Goal: Transaction & Acquisition: Purchase product/service

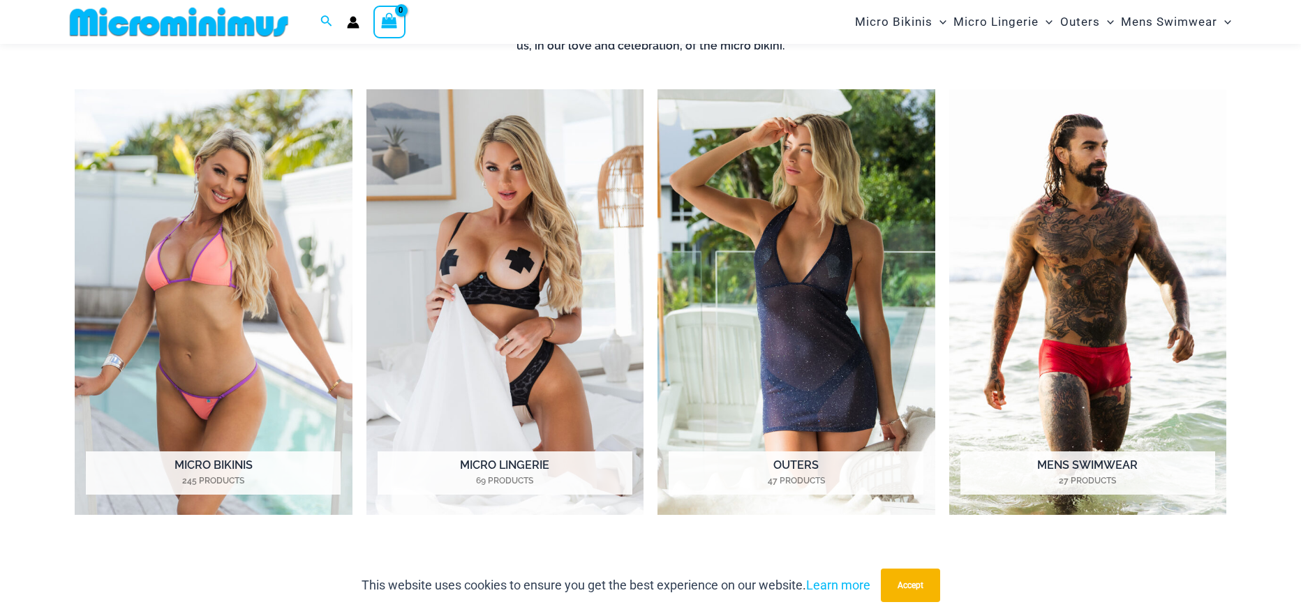
scroll to position [687, 0]
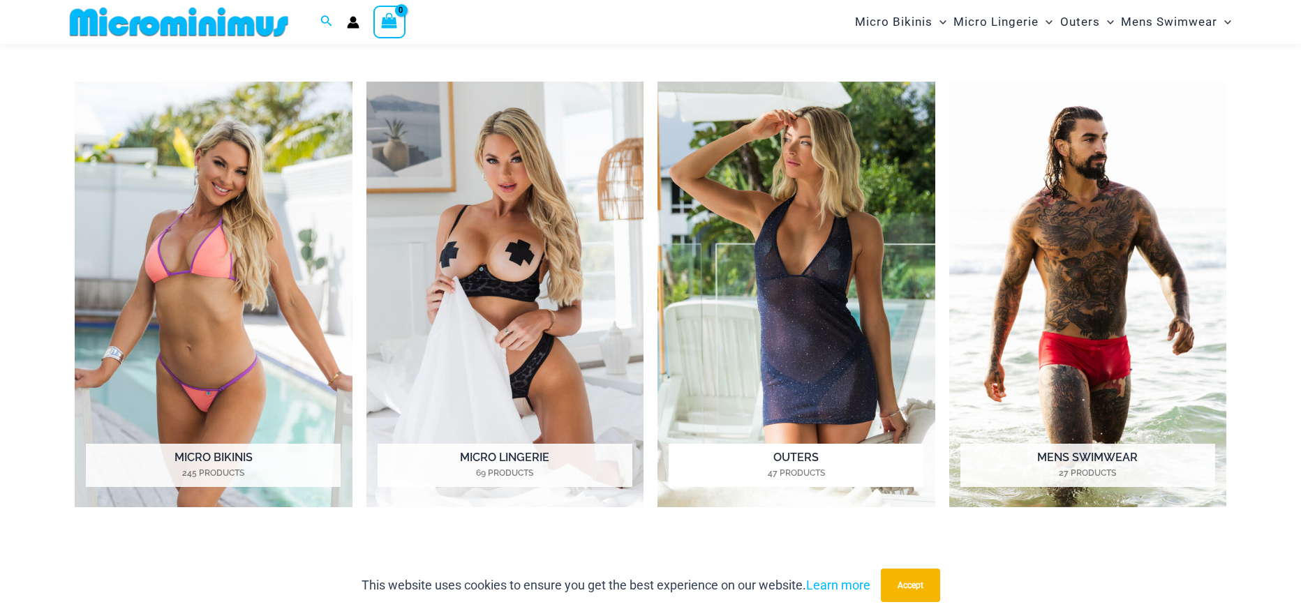
click at [792, 458] on h2 "Outers 47 Products" at bounding box center [795, 465] width 255 height 43
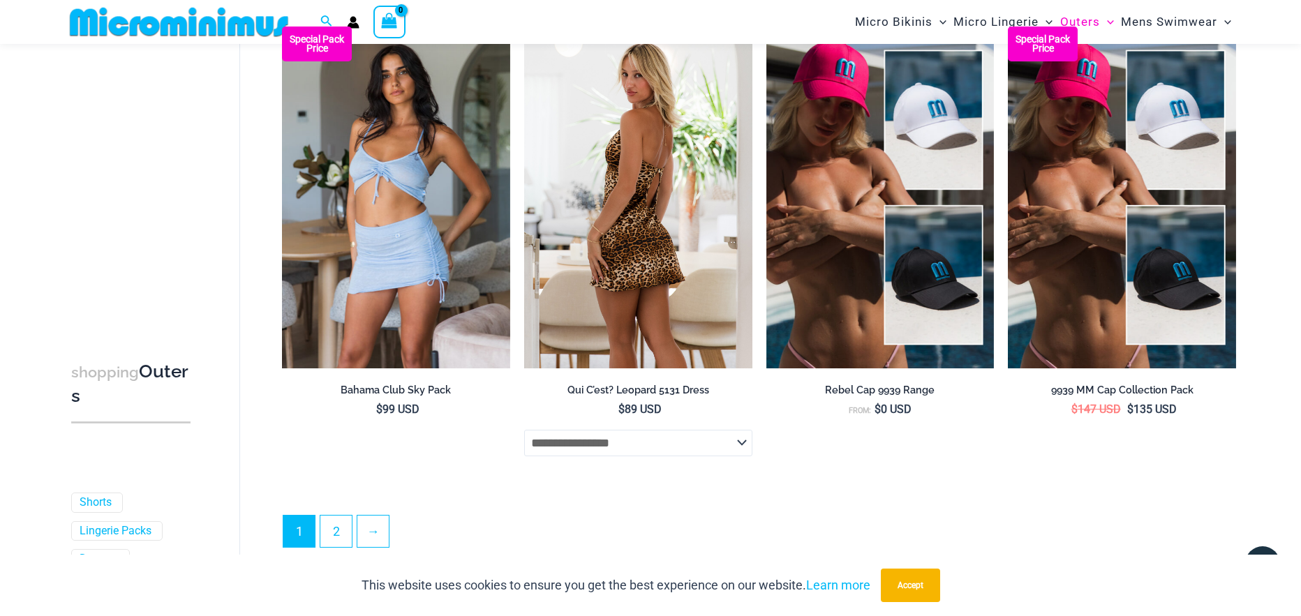
scroll to position [3687, 0]
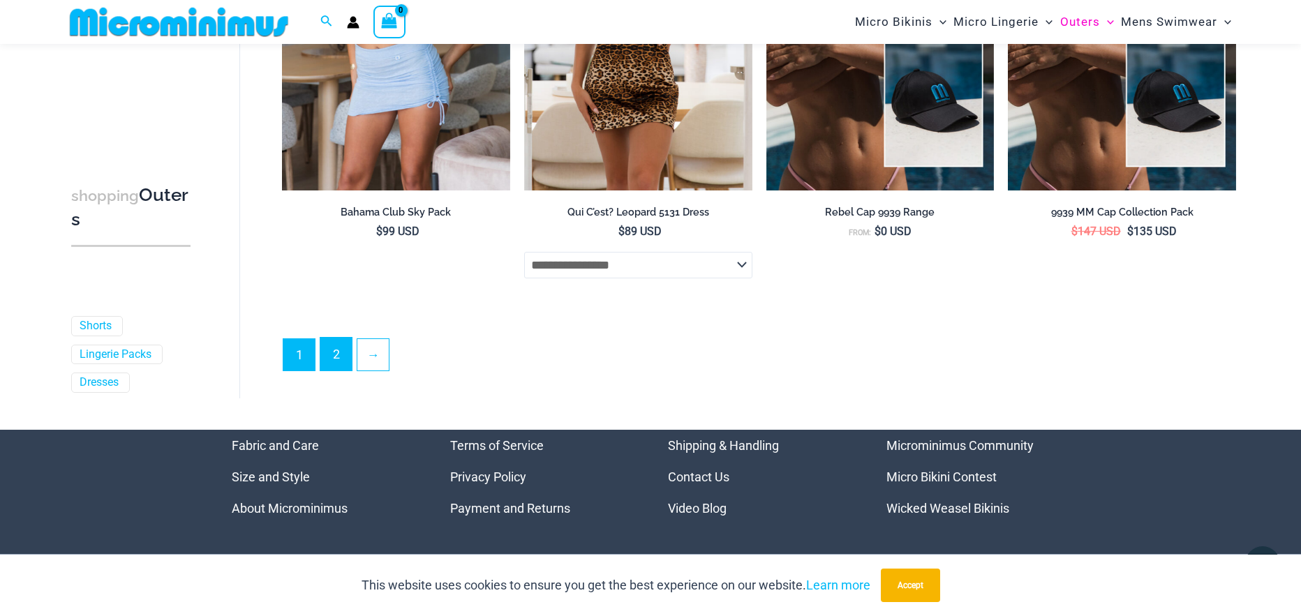
click at [347, 361] on link "2" at bounding box center [335, 354] width 31 height 33
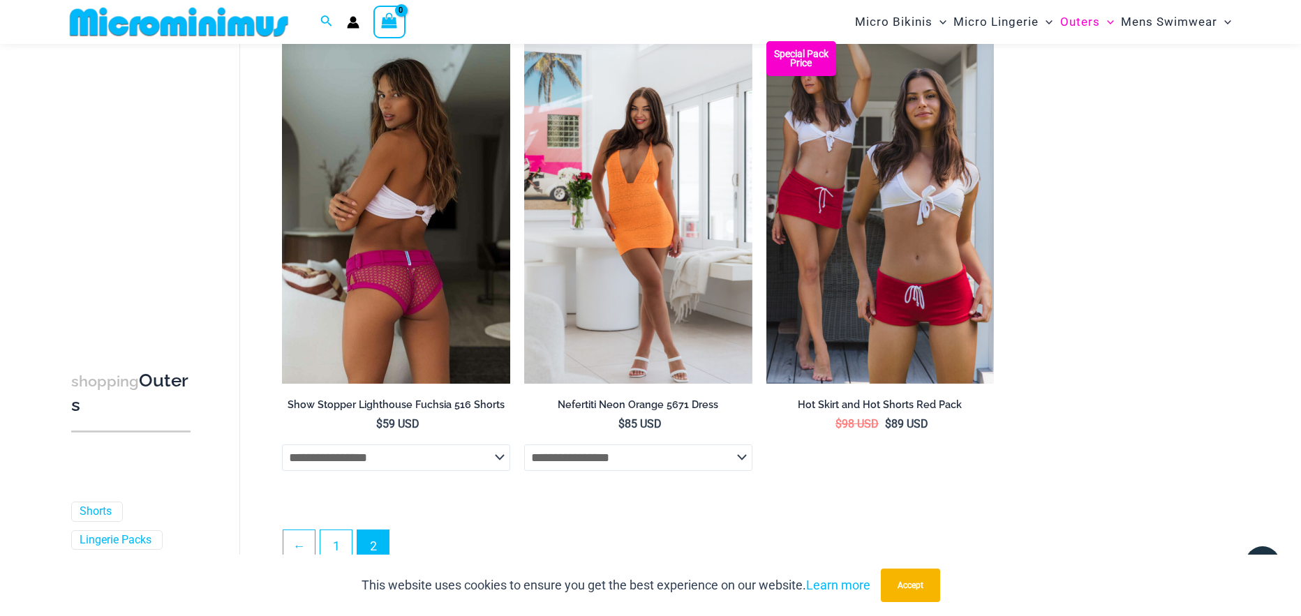
scroll to position [1523, 0]
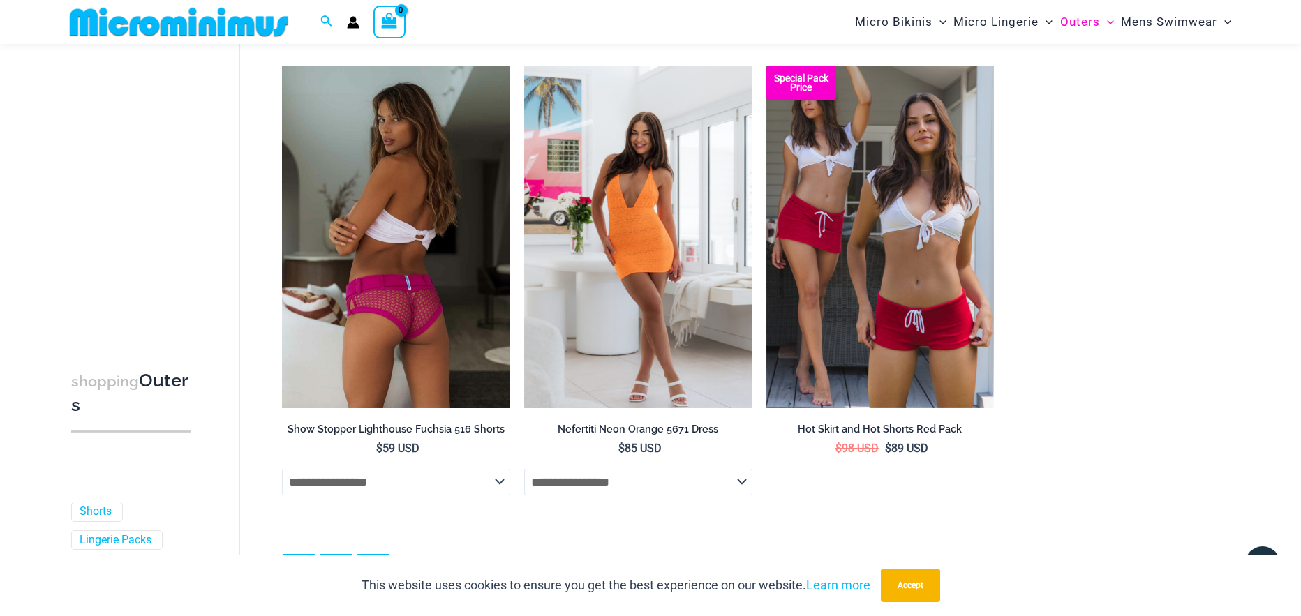
click at [408, 423] on h2 "Show Stopper Lighthouse Fuchsia 516 Shorts" at bounding box center [396, 429] width 228 height 13
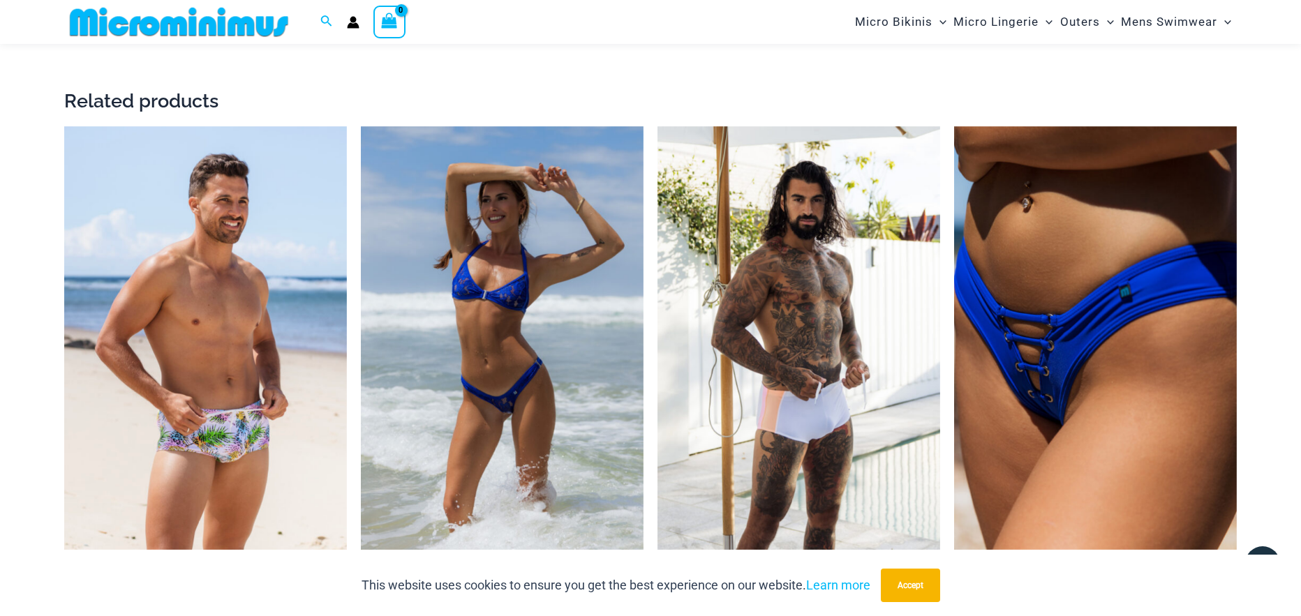
scroll to position [2648, 0]
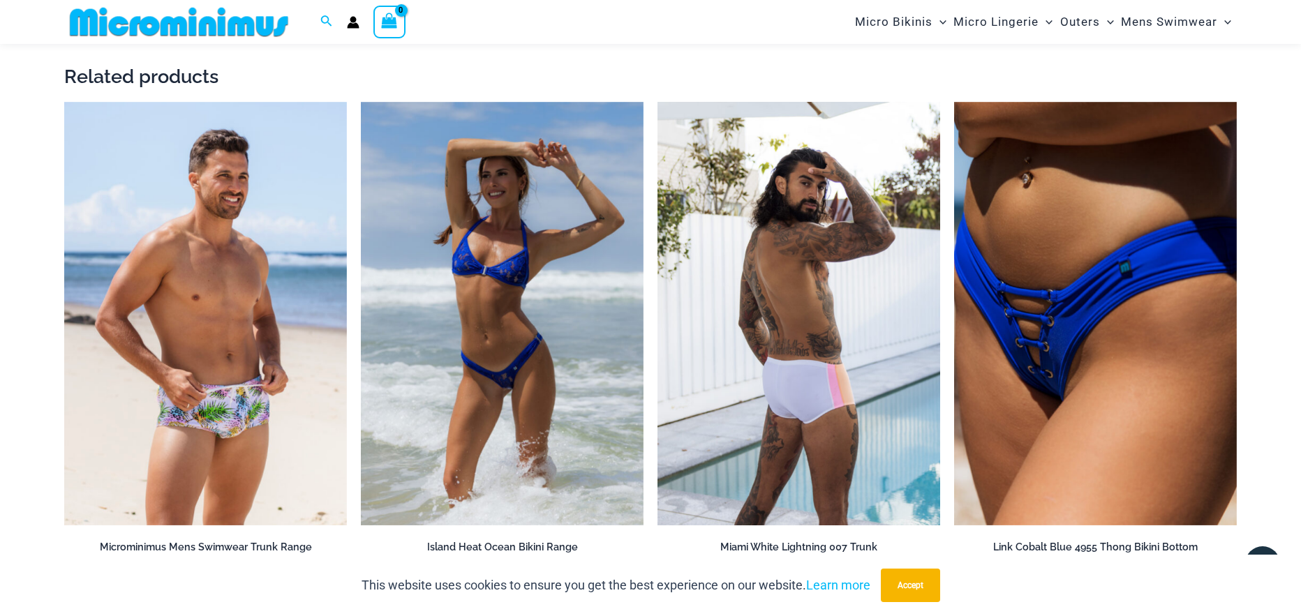
click at [784, 373] on img at bounding box center [798, 314] width 283 height 424
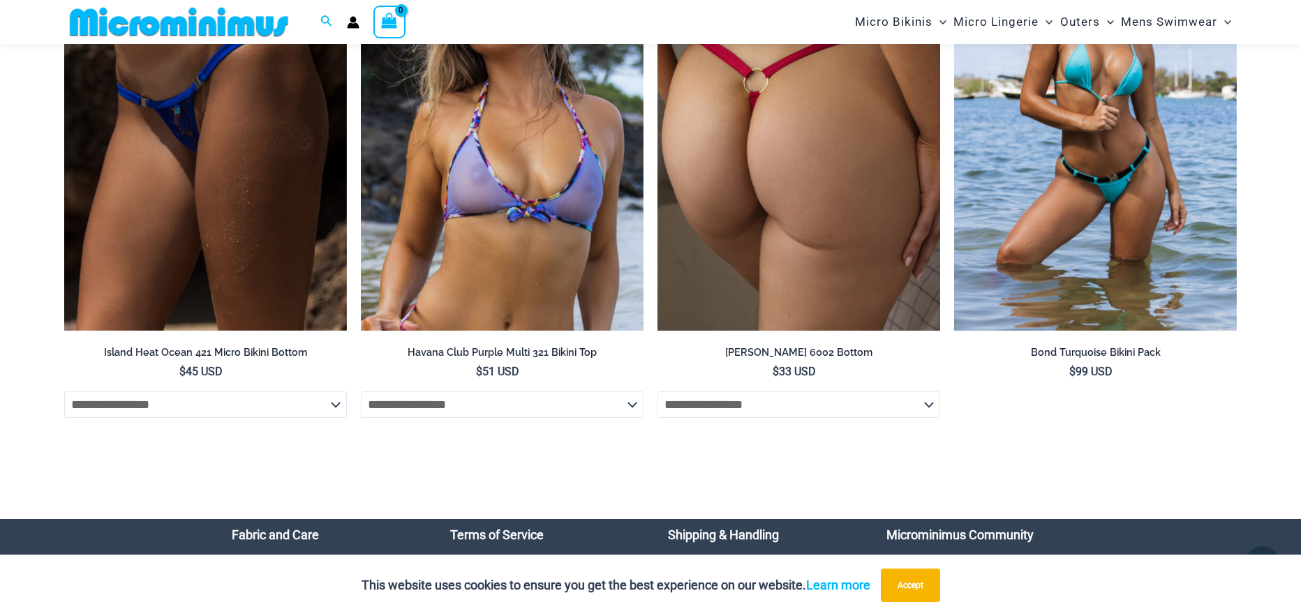
scroll to position [4774, 0]
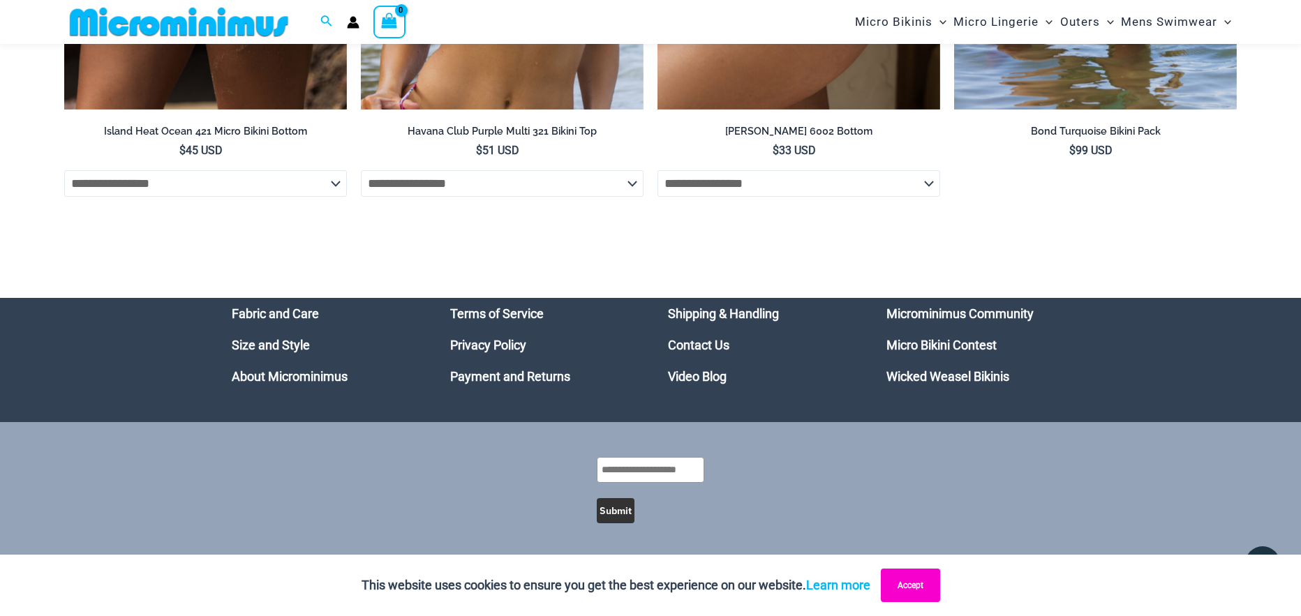
click at [927, 578] on button "Accept" at bounding box center [910, 585] width 59 height 33
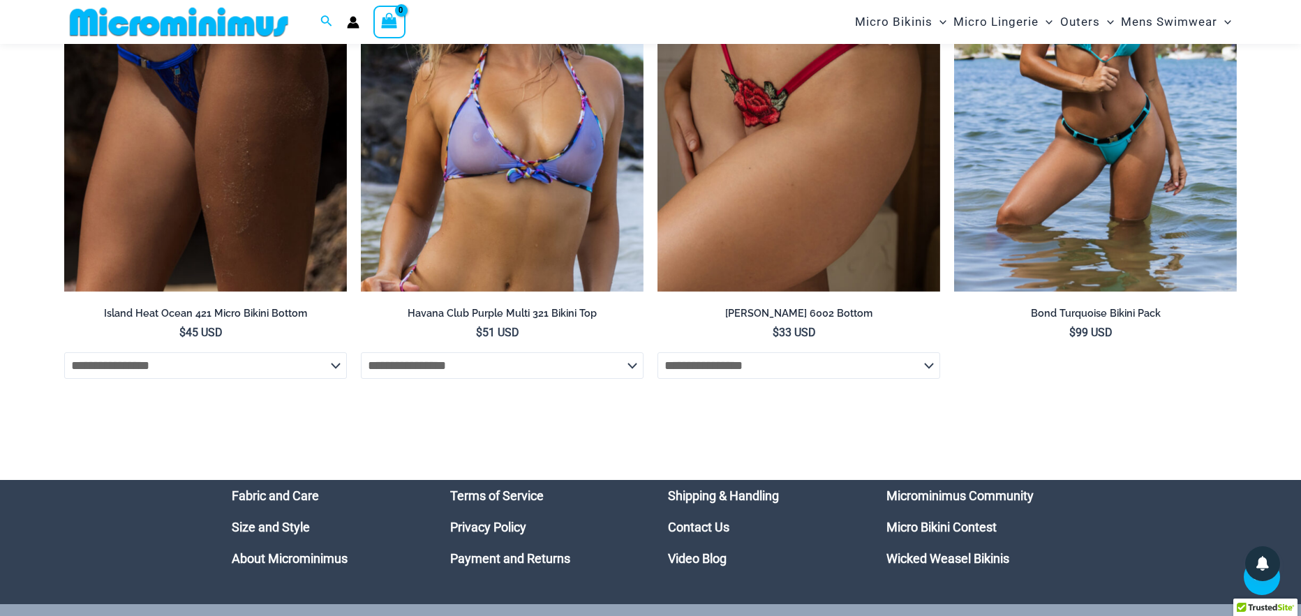
scroll to position [4564, 0]
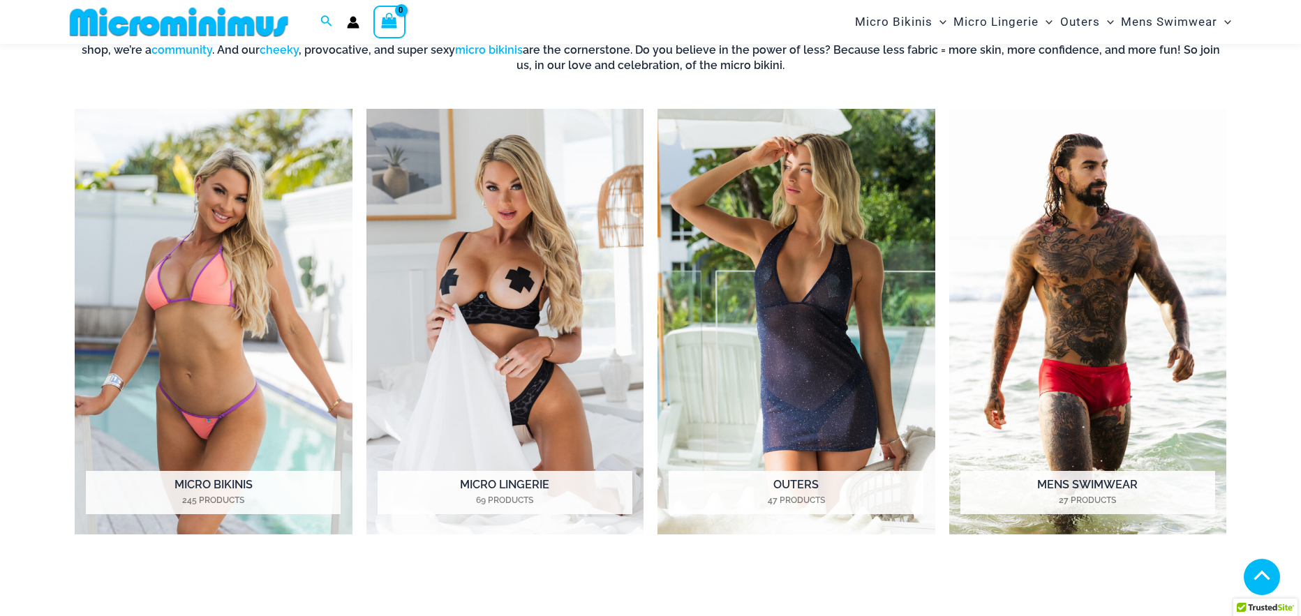
scroll to position [684, 0]
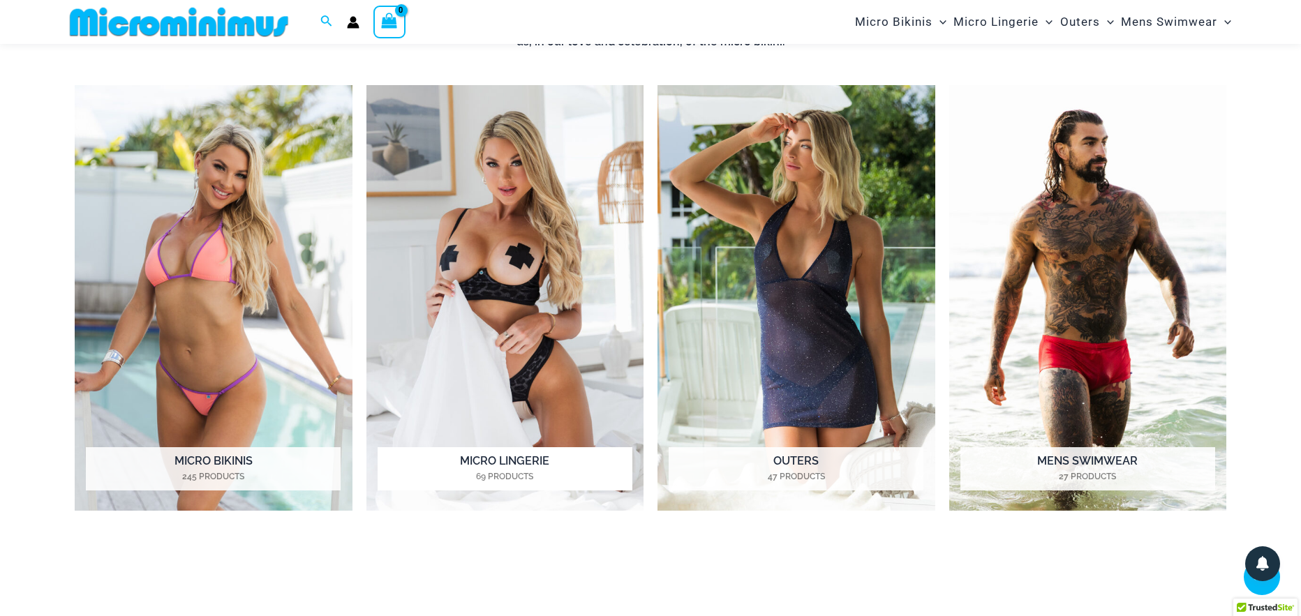
click at [518, 472] on mark "69 Products" at bounding box center [505, 476] width 255 height 13
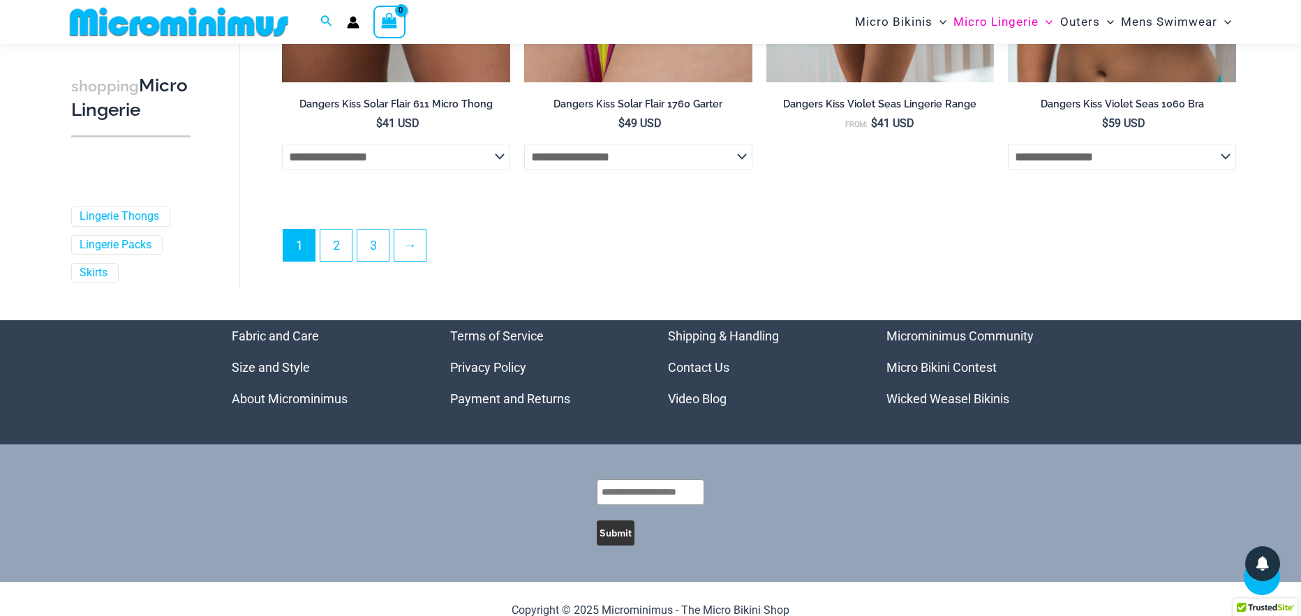
scroll to position [3836, 0]
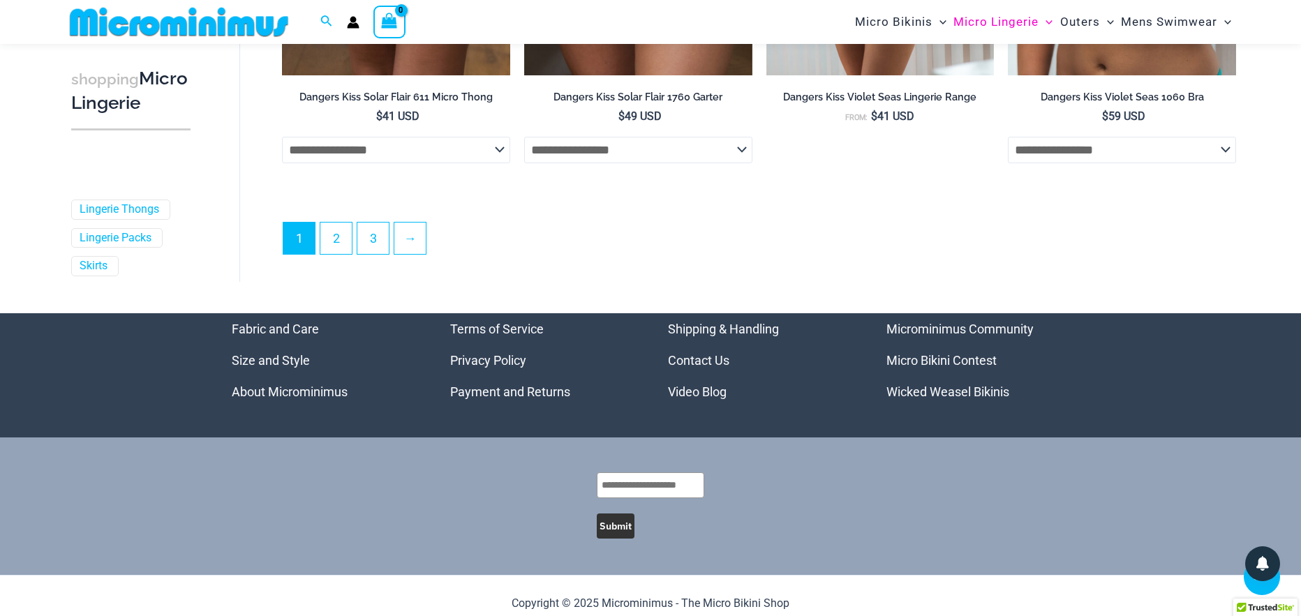
click at [498, 152] on select "**********" at bounding box center [396, 150] width 228 height 27
click at [282, 140] on select "**********" at bounding box center [396, 150] width 228 height 27
select select "*****"
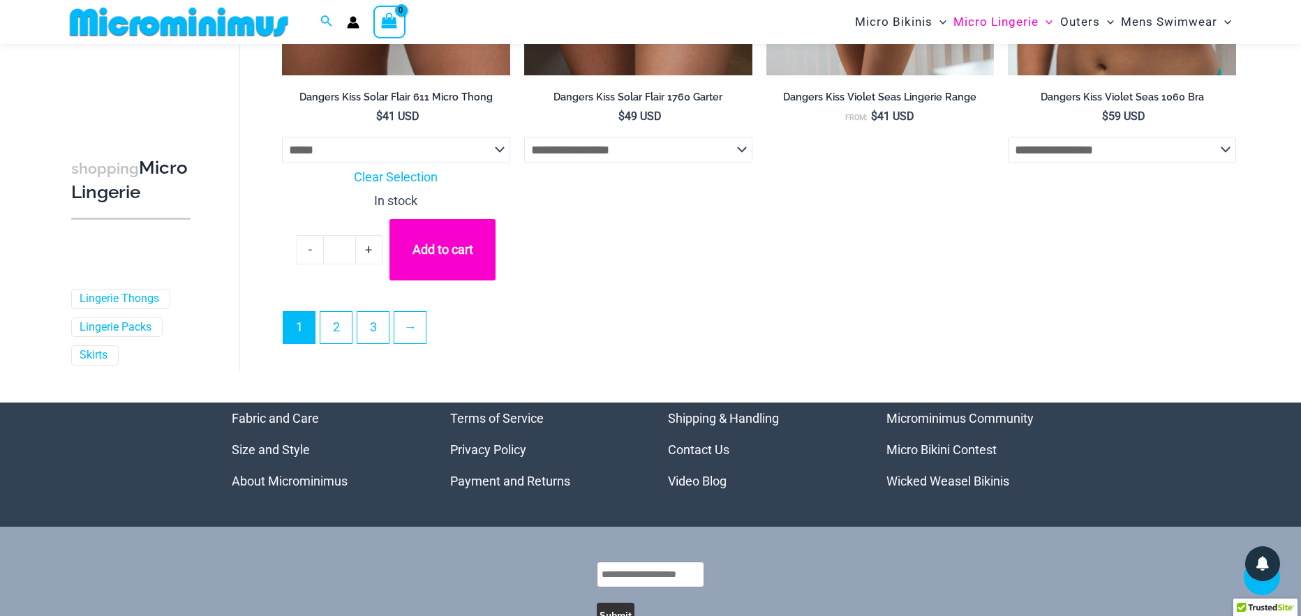
click at [914, 488] on link "Wicked Weasel Bikinis" at bounding box center [947, 481] width 123 height 15
